Goal: Information Seeking & Learning: Learn about a topic

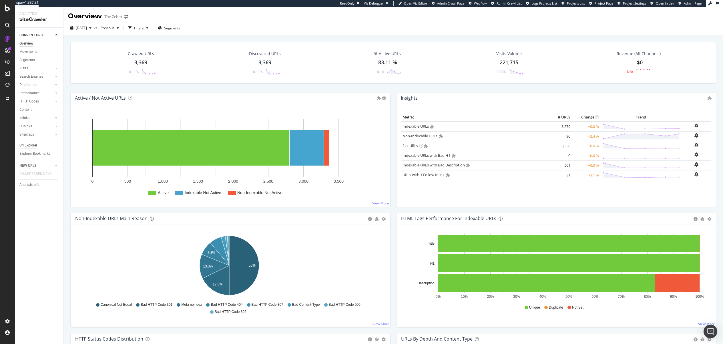
click at [35, 143] on div "Url Explorer" at bounding box center [28, 146] width 18 height 6
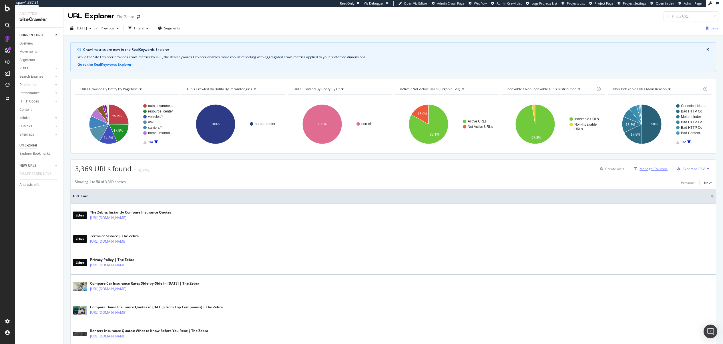
click at [654, 167] on div "Manage Columns" at bounding box center [653, 169] width 28 height 5
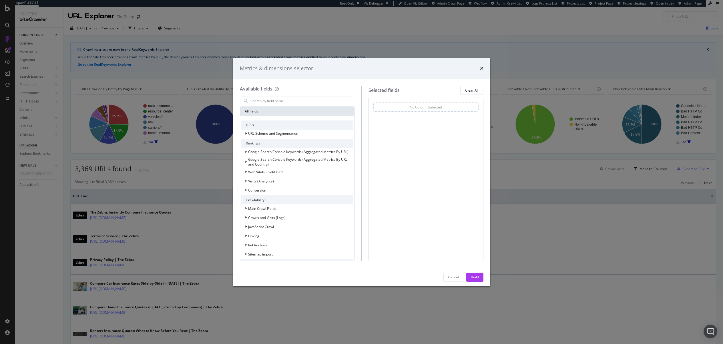
click at [246, 36] on div "Metrics & dimensions selector Available fields All fields URLs URL Scheme and S…" at bounding box center [361, 172] width 723 height 344
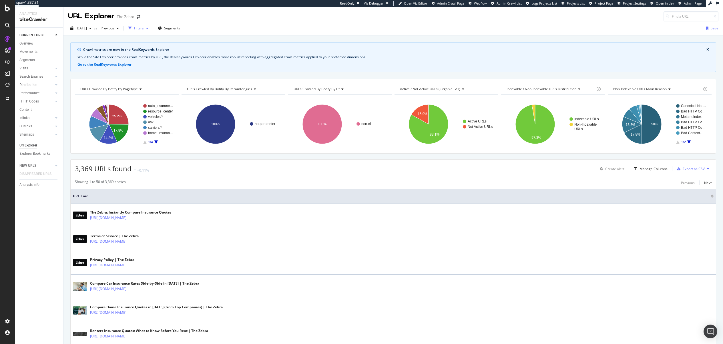
click at [144, 28] on div "Filters" at bounding box center [139, 28] width 10 height 5
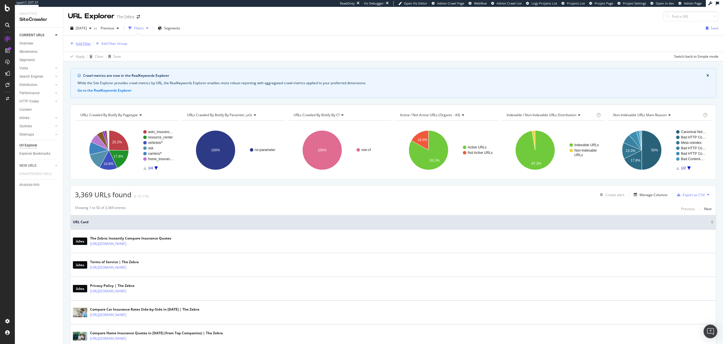
click at [80, 45] on div "Add Filter" at bounding box center [83, 43] width 15 height 5
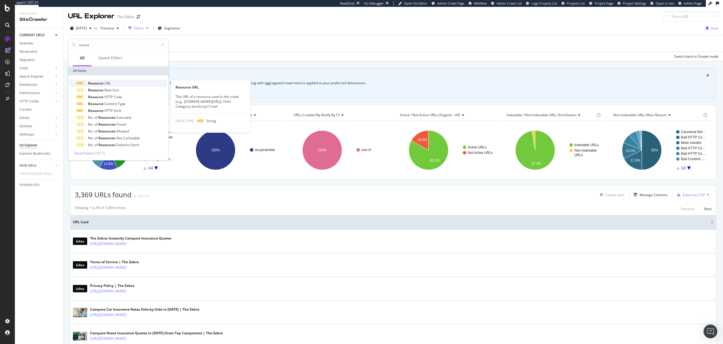
type input "resour"
click at [96, 85] on span "Resource" at bounding box center [96, 83] width 16 height 5
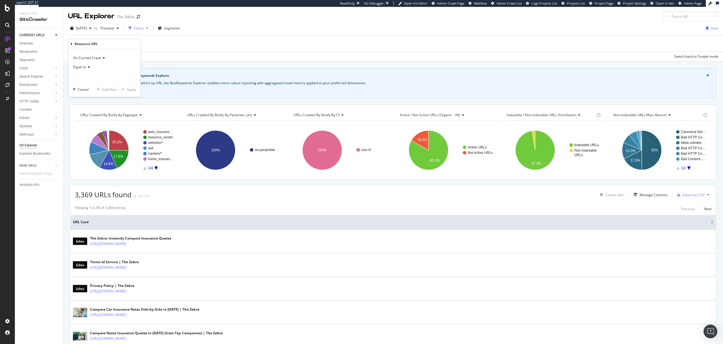
click at [84, 65] on span "Equal to" at bounding box center [79, 67] width 13 height 5
click at [95, 122] on div "Contains" at bounding box center [104, 123] width 61 height 7
click at [100, 79] on input "text" at bounding box center [104, 77] width 62 height 9
type input "flourish"
click at [132, 89] on div "Apply" at bounding box center [131, 89] width 9 height 5
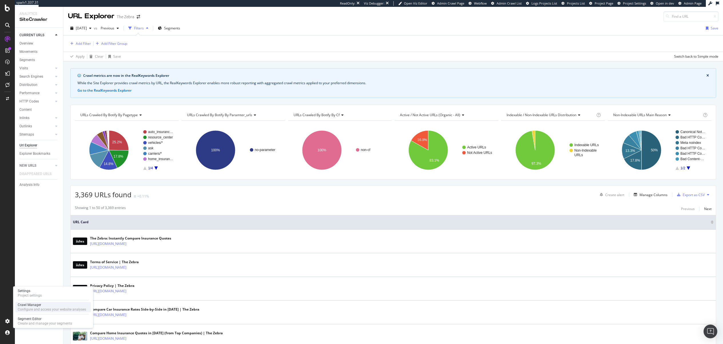
click at [40, 307] on div "Configure and access your website analyses" at bounding box center [52, 309] width 68 height 5
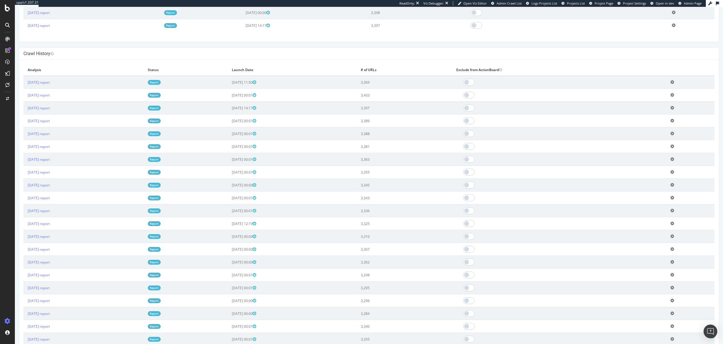
scroll to position [394, 0]
